Goal: Information Seeking & Learning: Find contact information

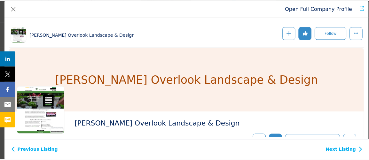
scroll to position [432, 0]
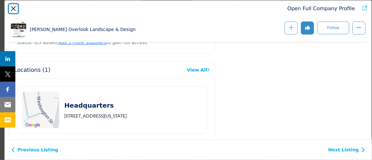
click at [13, 9] on button "Close" at bounding box center [13, 8] width 9 height 9
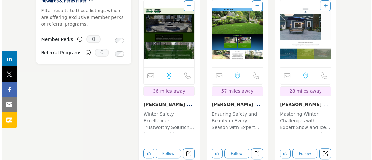
scroll to position [669, 0]
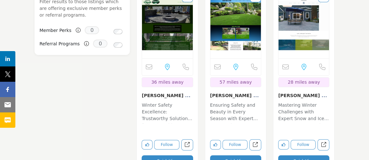
click at [163, 156] on button "Quick View" at bounding box center [167, 162] width 51 height 12
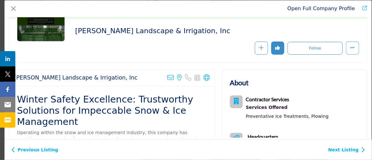
scroll to position [58, 0]
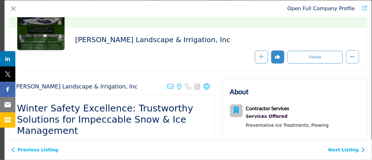
drag, startPoint x: 160, startPoint y: 88, endPoint x: 155, endPoint y: 84, distance: 6.8
drag, startPoint x: 155, startPoint y: 84, endPoint x: 70, endPoint y: 42, distance: 94.6
click at [76, 44] on div "[PERSON_NAME] Landscape & Irrigation, Inc" at bounding box center [215, 42] width 281 height 12
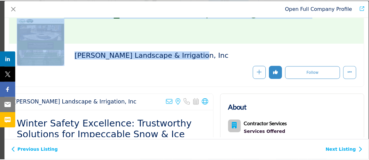
scroll to position [41, 0]
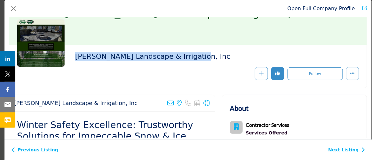
drag, startPoint x: 192, startPoint y: 44, endPoint x: 76, endPoint y: 62, distance: 117.5
click at [75, 62] on div "[PERSON_NAME] Landscape & Irrigation, Inc" at bounding box center [215, 58] width 281 height 12
copy h2 "[PERSON_NAME] Landscape & Irrigation, Inc"
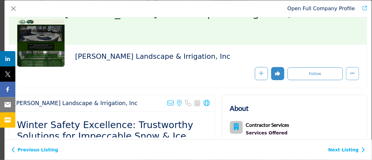
click at [19, 11] on div "Open Full Company Profile" at bounding box center [187, 8] width 367 height 17
click at [10, 12] on button "Close" at bounding box center [13, 8] width 9 height 9
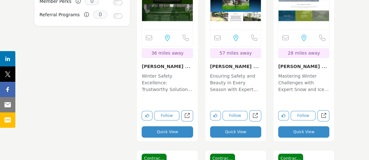
drag, startPoint x: 69, startPoint y: 65, endPoint x: 78, endPoint y: 102, distance: 38.1
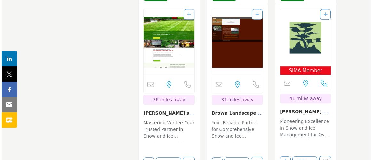
scroll to position [873, 0]
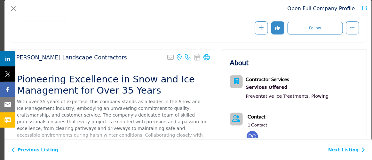
scroll to position [171, 0]
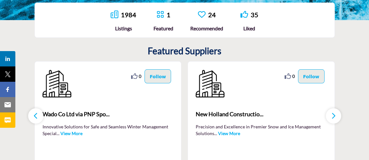
scroll to position [145, 0]
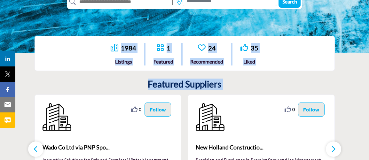
drag, startPoint x: 86, startPoint y: 54, endPoint x: 83, endPoint y: 53, distance: 3.3
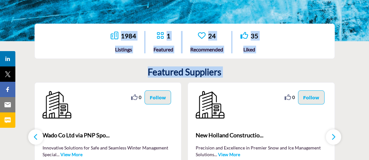
scroll to position [162, 0]
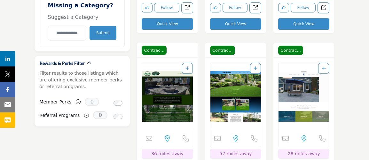
scroll to position [842, 0]
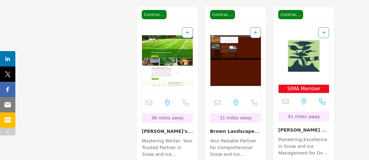
drag, startPoint x: 250, startPoint y: 99, endPoint x: 20, endPoint y: 91, distance: 230.2
drag, startPoint x: 20, startPoint y: 91, endPoint x: 139, endPoint y: 90, distance: 119.0
click at [139, 90] on div "Contractor Contractor 36 miles away Quick View" at bounding box center [167, 109] width 68 height 207
drag, startPoint x: 123, startPoint y: 108, endPoint x: 130, endPoint y: 109, distance: 7.8
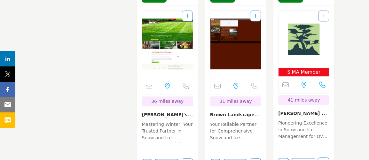
drag, startPoint x: 153, startPoint y: 109, endPoint x: 108, endPoint y: 155, distance: 64.3
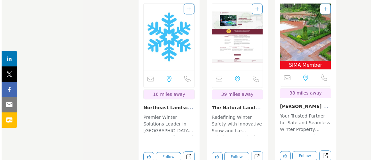
scroll to position [1092, 0]
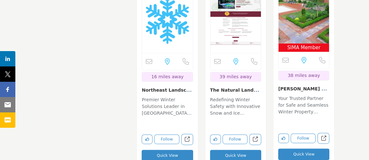
click at [236, 150] on button "Quick View" at bounding box center [235, 156] width 51 height 12
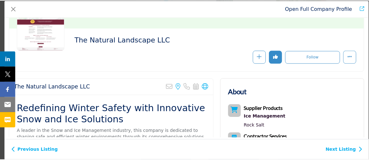
scroll to position [87, 0]
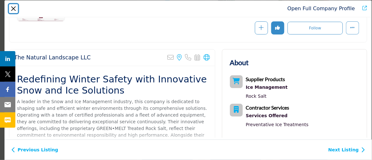
click at [17, 11] on button "Close" at bounding box center [13, 8] width 9 height 9
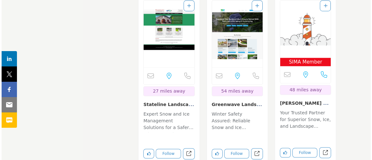
scroll to position [1296, 0]
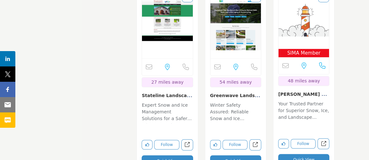
drag, startPoint x: 153, startPoint y: 140, endPoint x: 78, endPoint y: 139, distance: 75.2
click at [153, 156] on button "Quick View" at bounding box center [167, 162] width 51 height 12
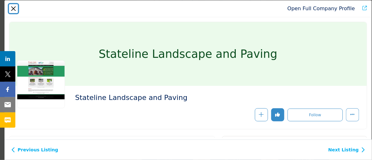
click at [12, 12] on button "Close" at bounding box center [13, 8] width 9 height 9
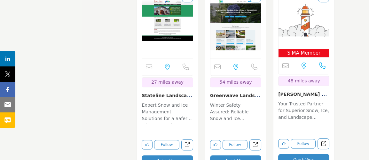
click at [230, 156] on button "Quick View" at bounding box center [235, 162] width 51 height 12
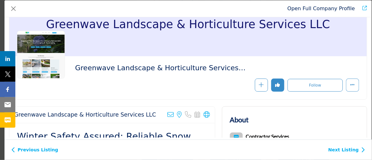
drag, startPoint x: 111, startPoint y: 108, endPoint x: 133, endPoint y: 163, distance: 58.4
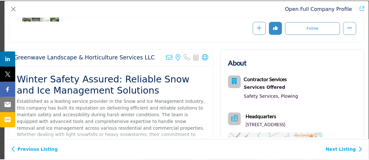
scroll to position [29, 0]
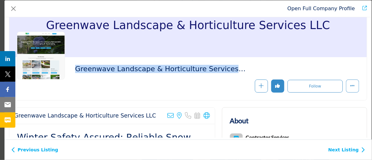
drag, startPoint x: 73, startPoint y: 67, endPoint x: 158, endPoint y: 85, distance: 86.6
click at [158, 85] on div "Greenwave Landscape & Horticulture Services LLC" at bounding box center [188, 79] width 342 height 28
copy div "Greenwave Landscape & Horticulture Services LLC"
click at [15, 11] on button "Close" at bounding box center [13, 8] width 9 height 9
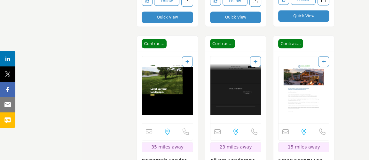
scroll to position [1470, 0]
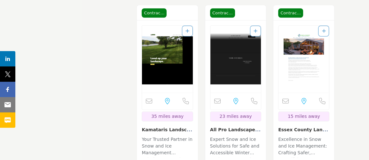
drag, startPoint x: 81, startPoint y: 103, endPoint x: 104, endPoint y: 144, distance: 47.3
drag, startPoint x: 104, startPoint y: 144, endPoint x: 52, endPoint y: 139, distance: 52.4
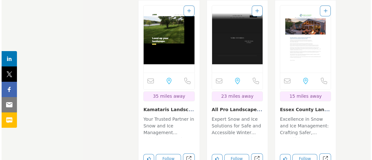
scroll to position [1499, 0]
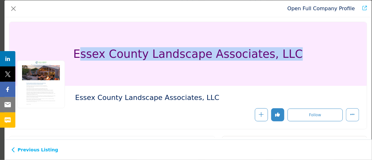
drag, startPoint x: 90, startPoint y: 60, endPoint x: 285, endPoint y: 63, distance: 195.5
click at [288, 60] on div "Essex County Landscape Associates, LLC" at bounding box center [188, 54] width 358 height 64
click at [270, 57] on h1 "Essex County Landscape Associates, LLC" at bounding box center [188, 54] width 230 height 64
copy h1 "ssex County Landscape Associates, LLC"
